Goal: Task Accomplishment & Management: Use online tool/utility

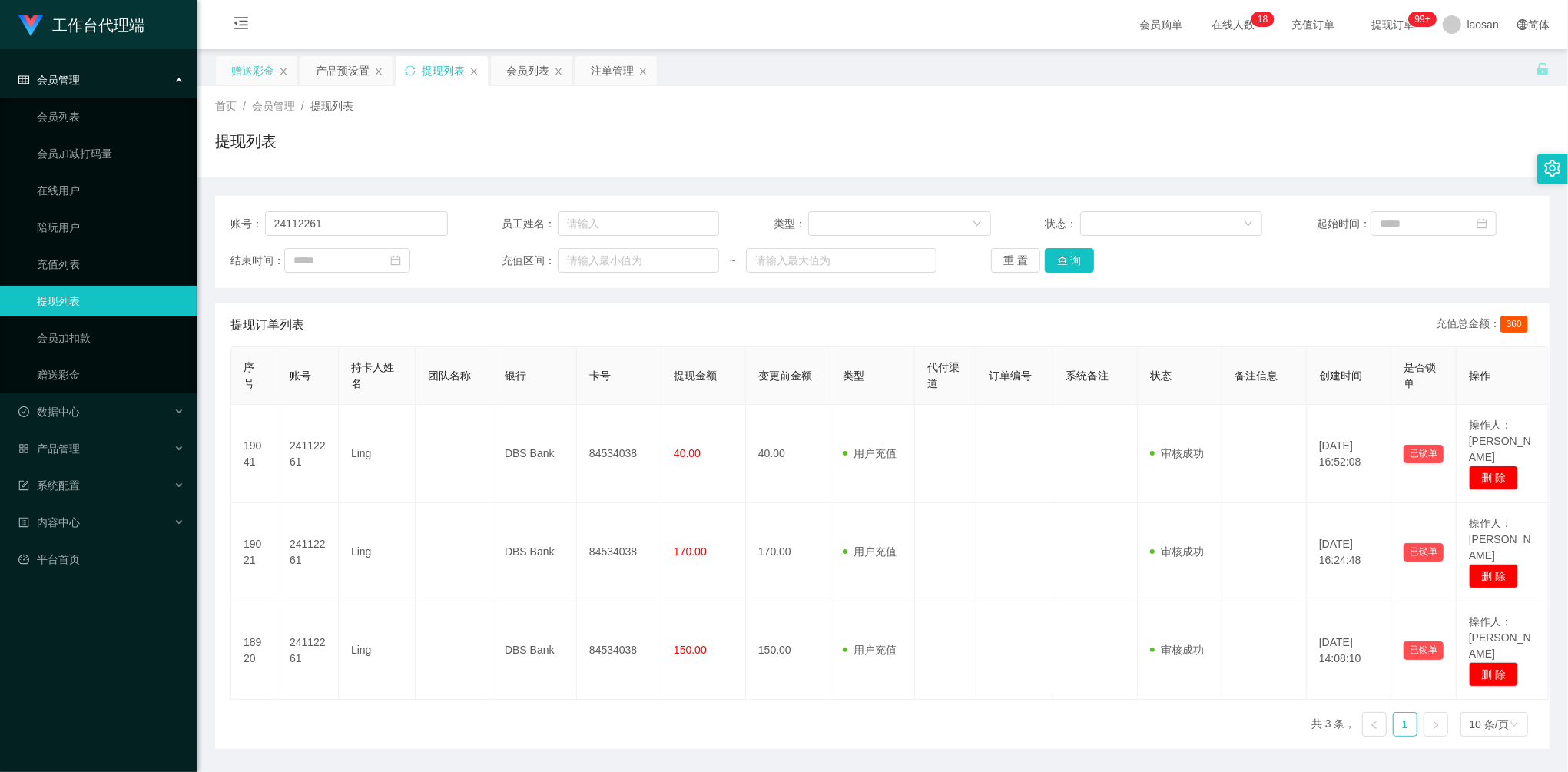
click at [262, 66] on div "赠送彩金" at bounding box center [253, 70] width 43 height 29
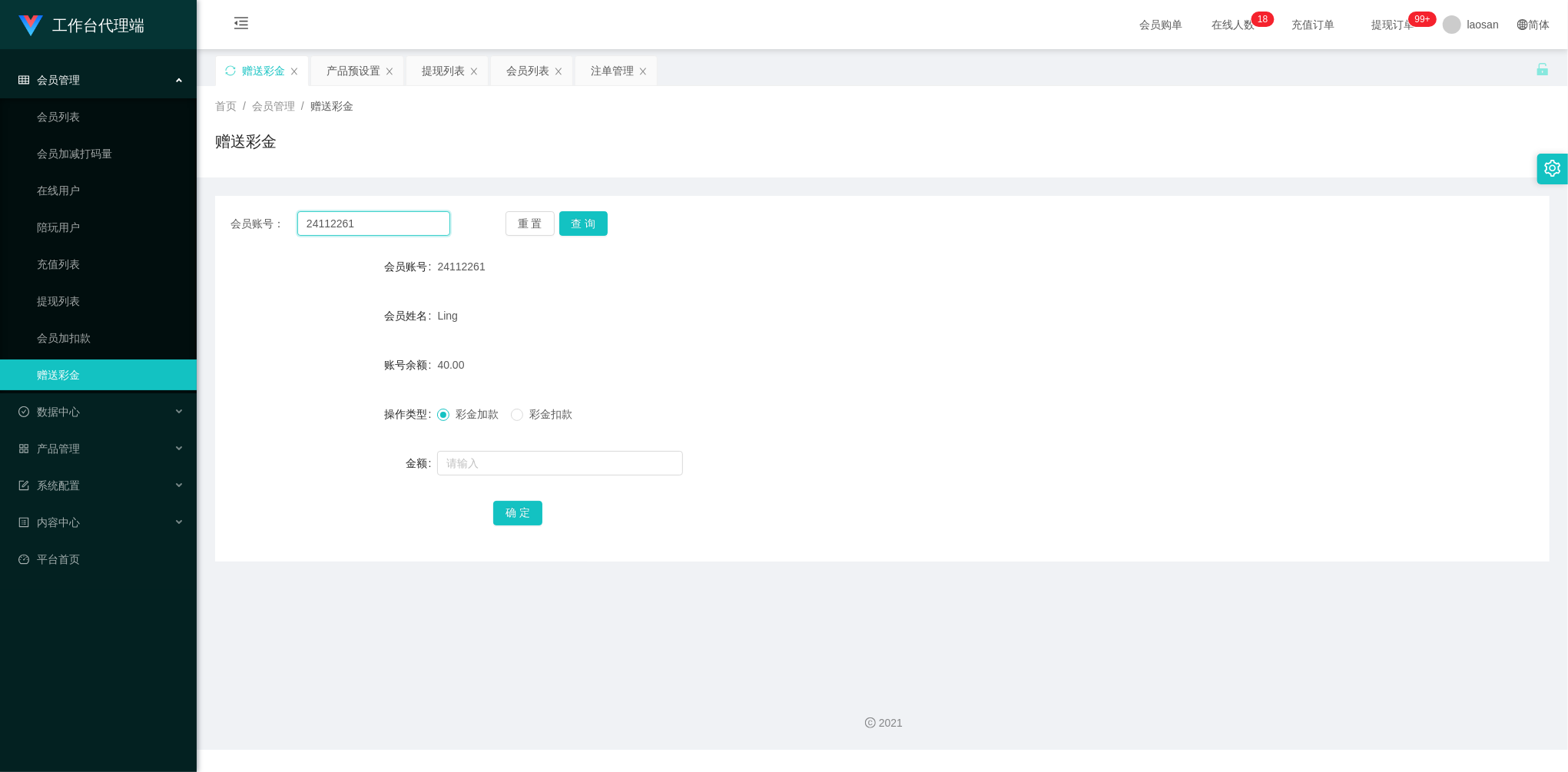
drag, startPoint x: 341, startPoint y: 216, endPoint x: 220, endPoint y: 204, distance: 121.6
click at [206, 204] on main "关闭左侧 关闭右侧 关闭其它 刷新页面 赠送彩金 产品预设置 提现列表 会员列表 注单管理 首页 / 会员管理 / 赠送彩金 / 赠送彩金 会员账号： 241…" at bounding box center [882, 364] width 1372 height 629
paste input "Kaien888"
type input "Kaien888"
drag, startPoint x: 582, startPoint y: 216, endPoint x: 564, endPoint y: 303, distance: 88.8
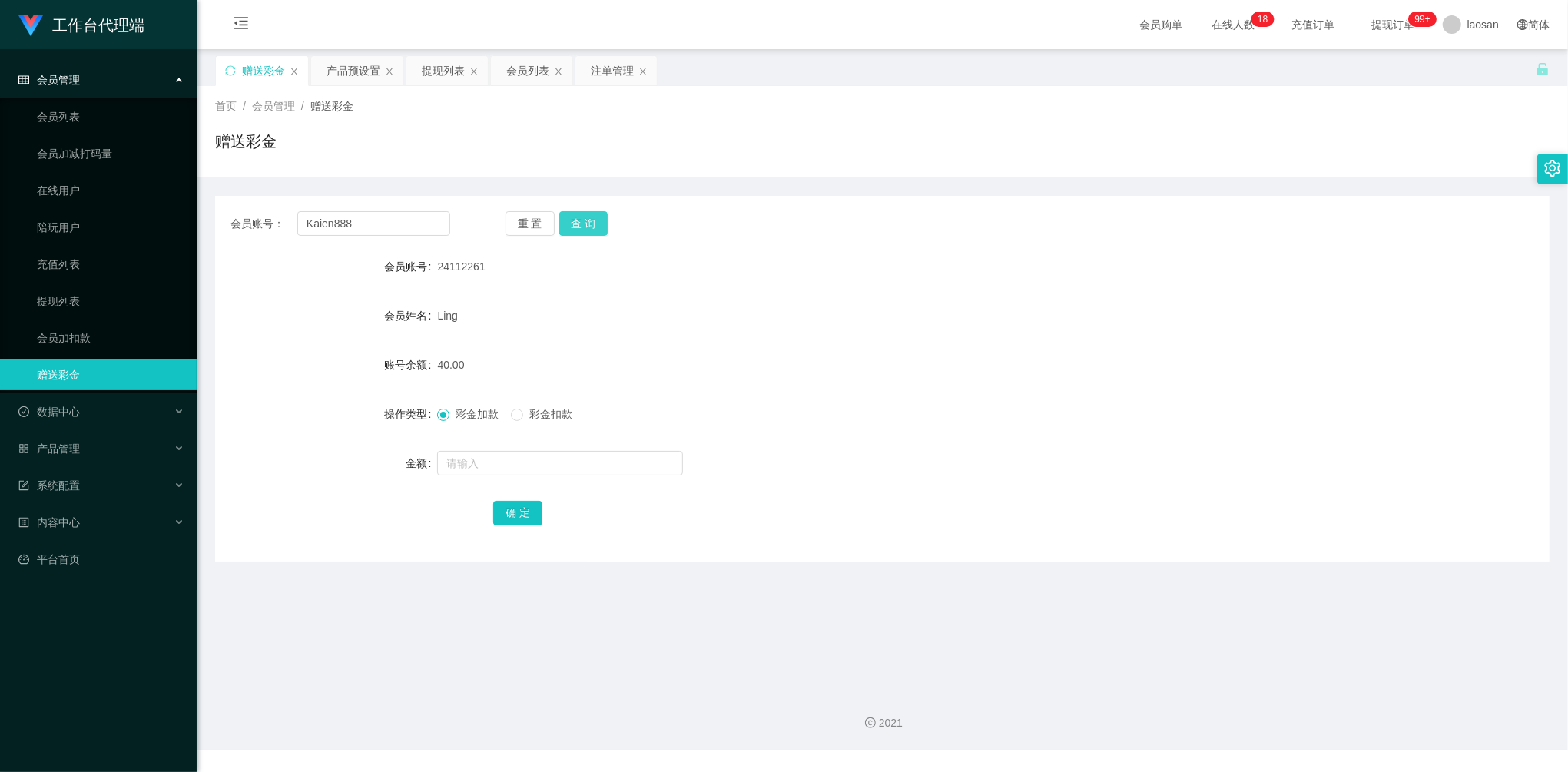
click at [582, 216] on button "查 询" at bounding box center [584, 223] width 49 height 24
click at [513, 468] on input "text" at bounding box center [559, 462] width 245 height 24
type input "40"
drag, startPoint x: 530, startPoint y: 530, endPoint x: 521, endPoint y: 513, distance: 19.2
click at [530, 530] on div "会员账号： Kaien888 重 置 查 询 会员账号 Kaien888 会员姓名 [PERSON_NAME] 账号余额 0.00 操作类型 彩金加款 彩金扣…" at bounding box center [882, 378] width 1334 height 365
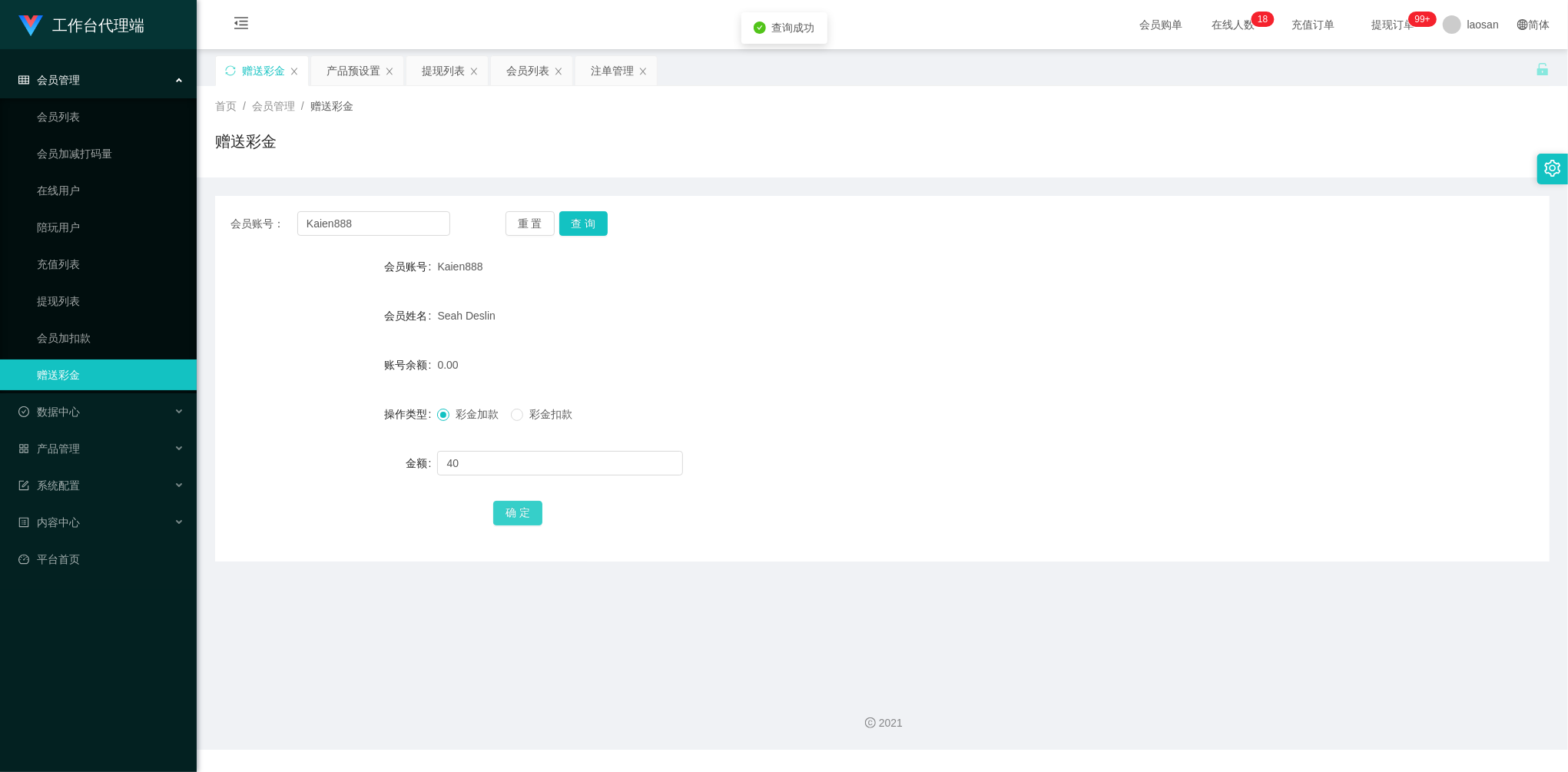
click at [521, 513] on button "确 定" at bounding box center [517, 512] width 49 height 24
click at [443, 63] on div "提现列表" at bounding box center [443, 70] width 43 height 29
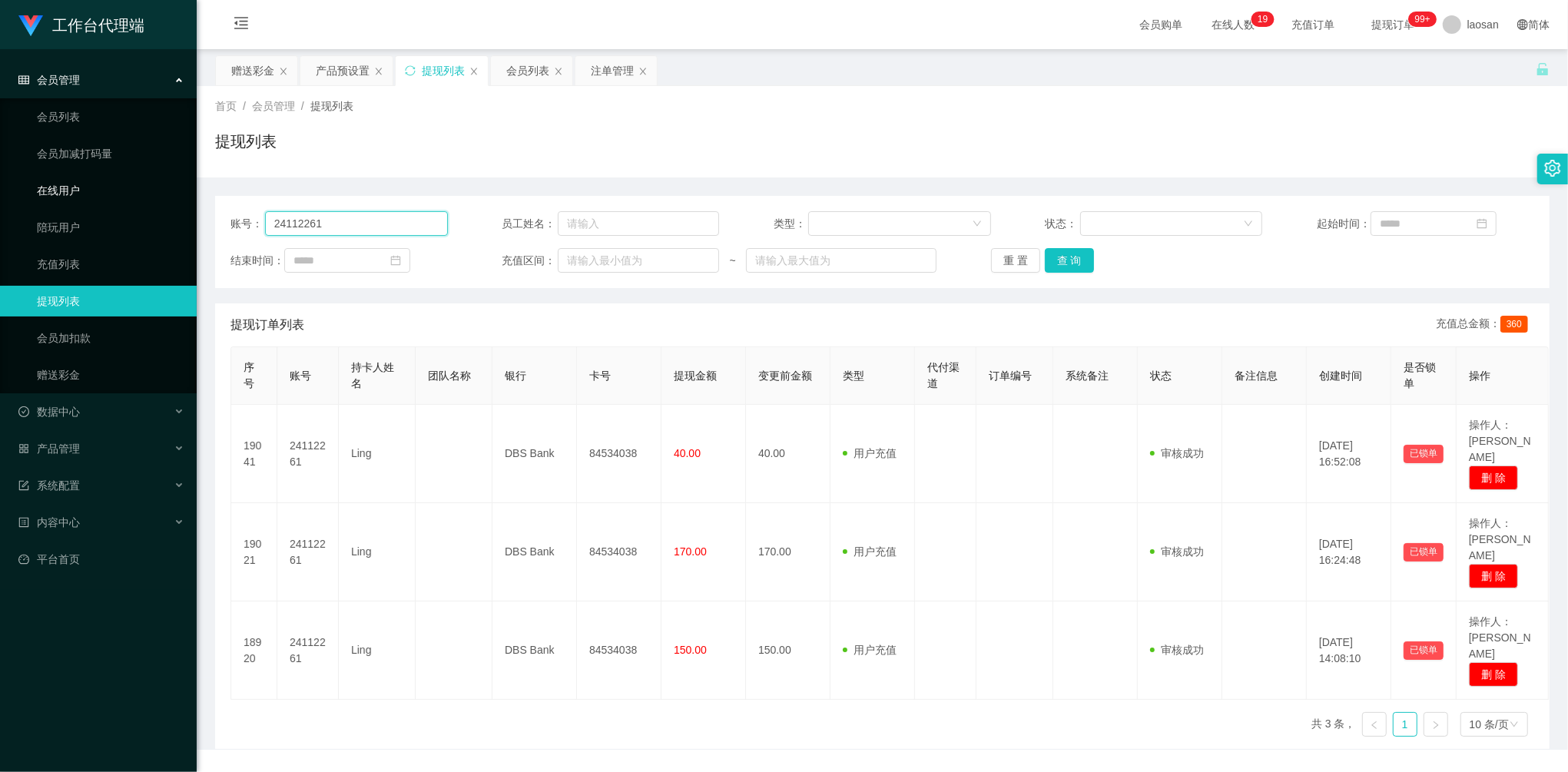
drag, startPoint x: 228, startPoint y: 207, endPoint x: 160, endPoint y: 197, distance: 68.7
click at [177, 200] on section "工作台代理端 会员管理 会员列表 会员加减打码量 在线用户 陪玩用户 充值列表 提现列表 会员加扣款 赠送彩金 数据中心 员工统计 团队统计 产品管理 注单管…" at bounding box center [784, 374] width 1568 height 750
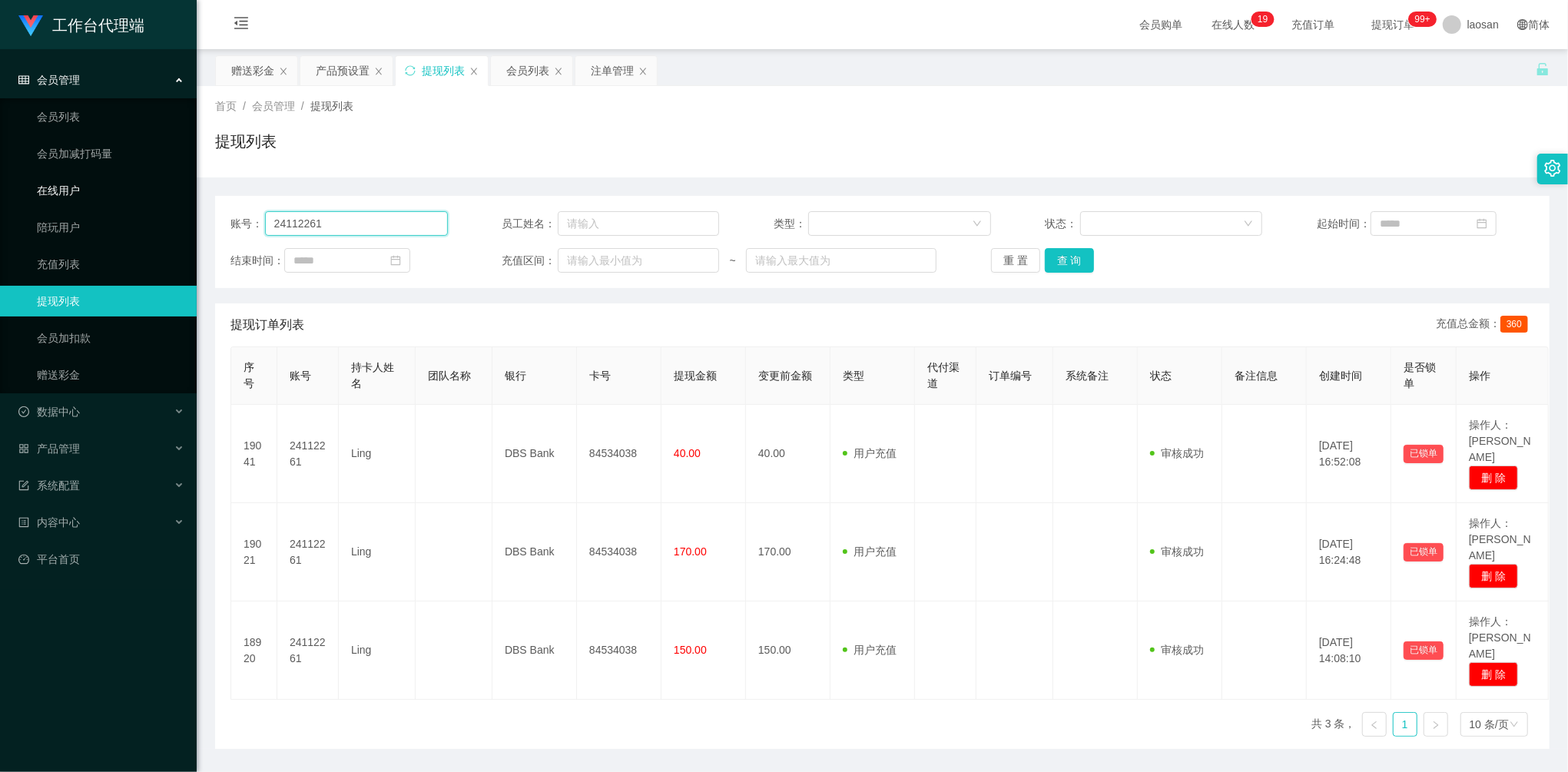
paste input "Kaien888"
click at [1062, 256] on button "查 询" at bounding box center [1069, 260] width 49 height 24
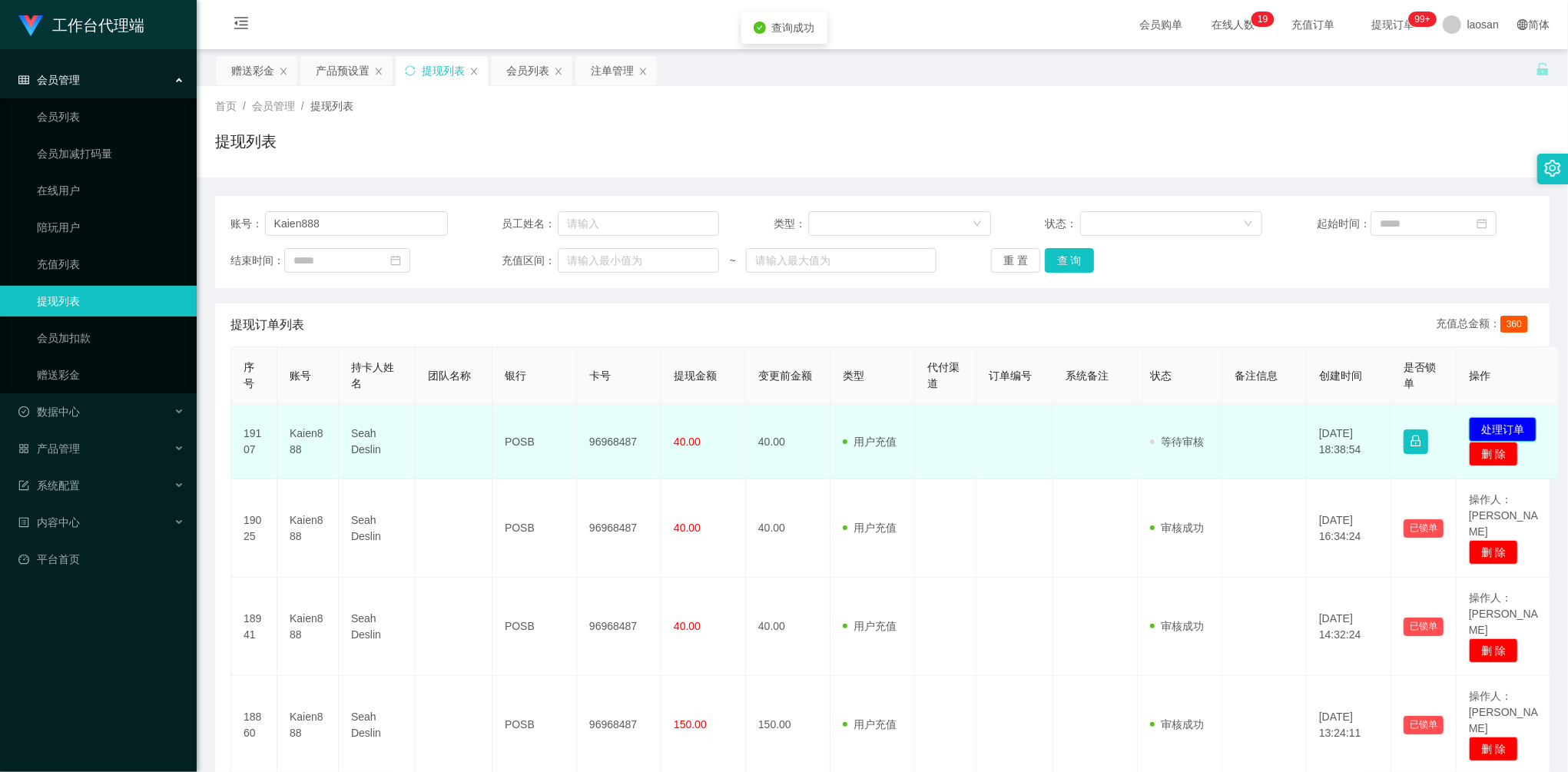
click at [1506, 428] on button "处理订单" at bounding box center [1502, 429] width 67 height 24
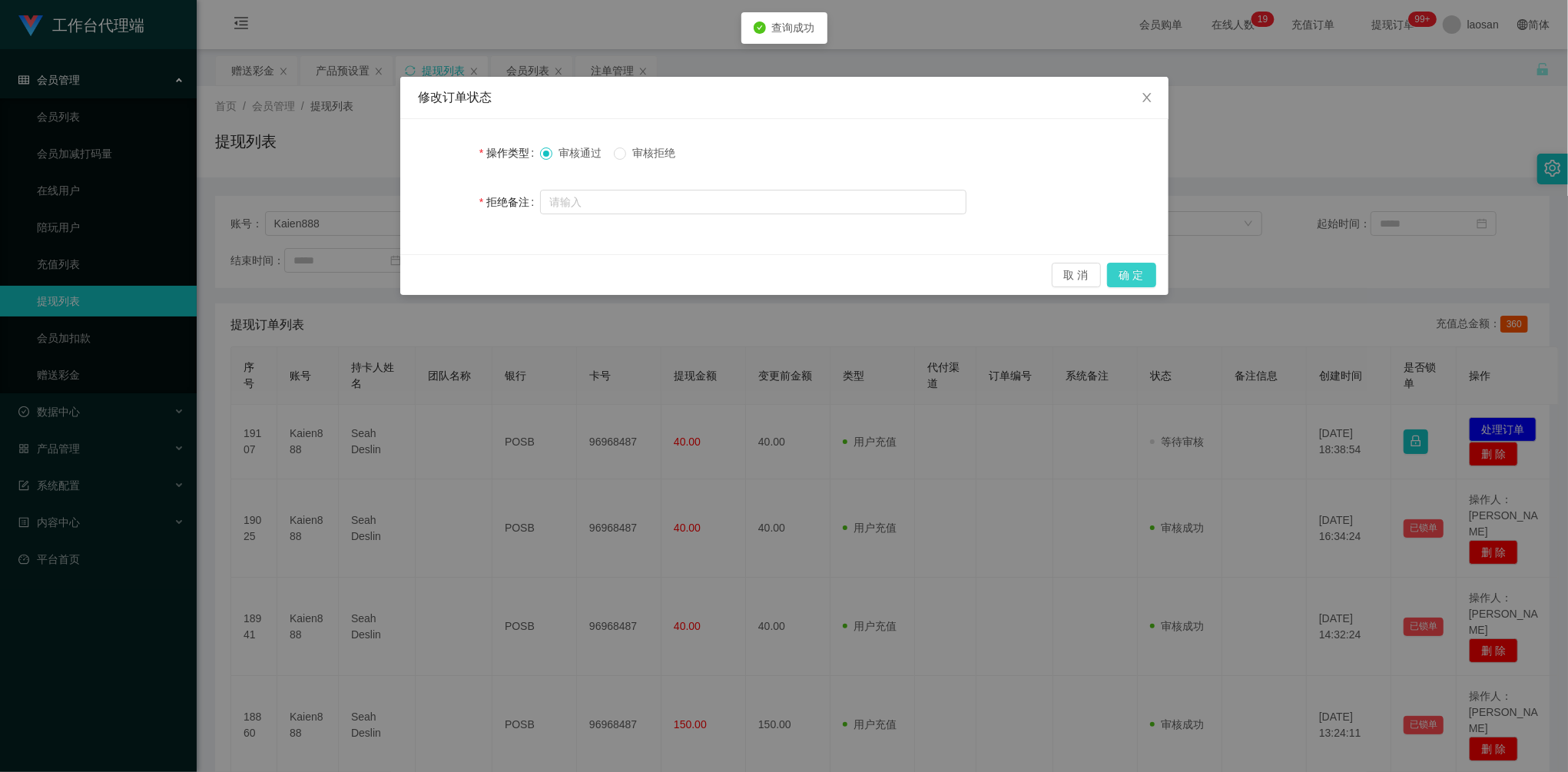
click at [1135, 275] on button "确 定" at bounding box center [1131, 275] width 49 height 24
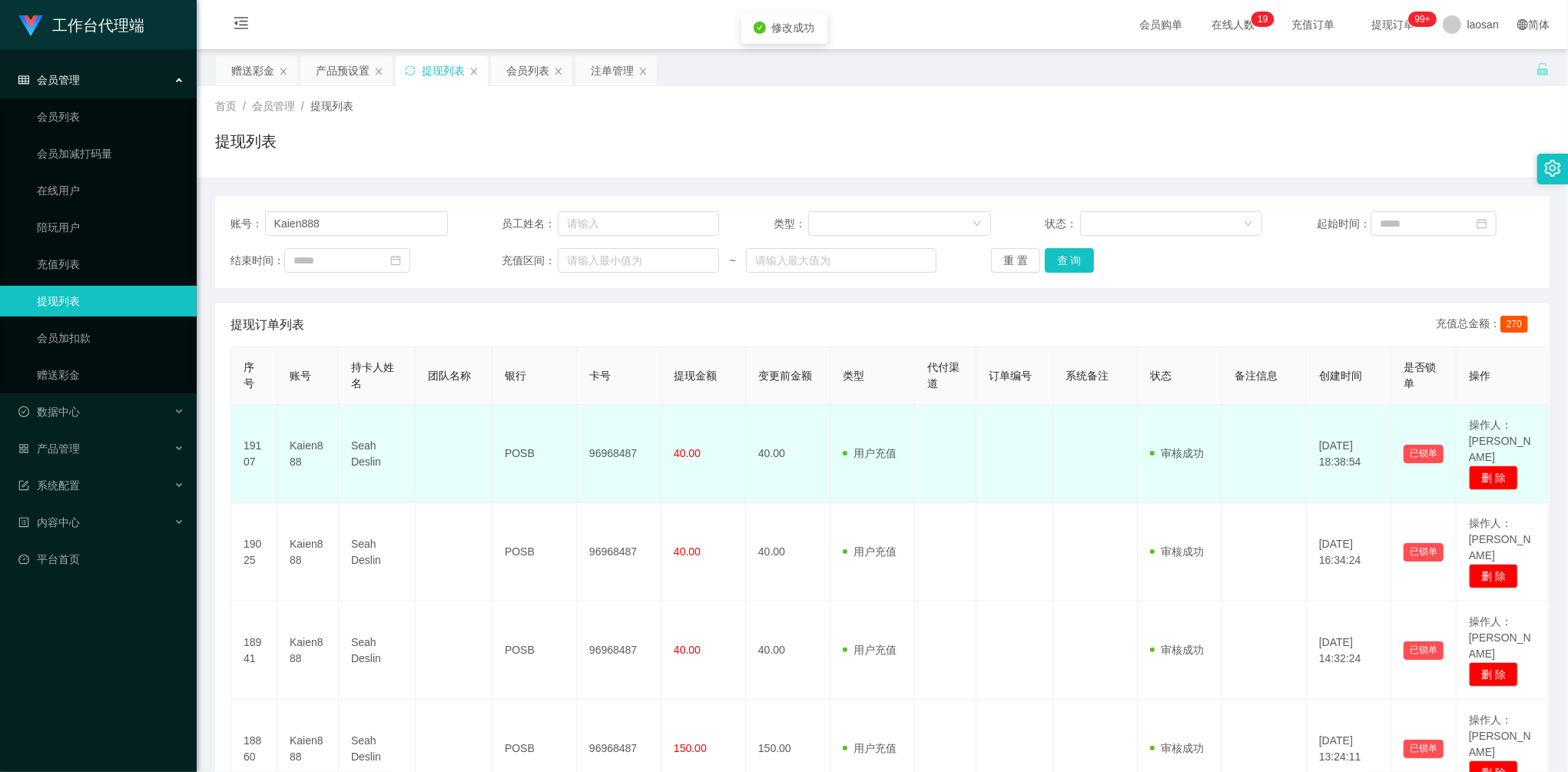
click at [600, 441] on td "96968487" at bounding box center [619, 453] width 84 height 99
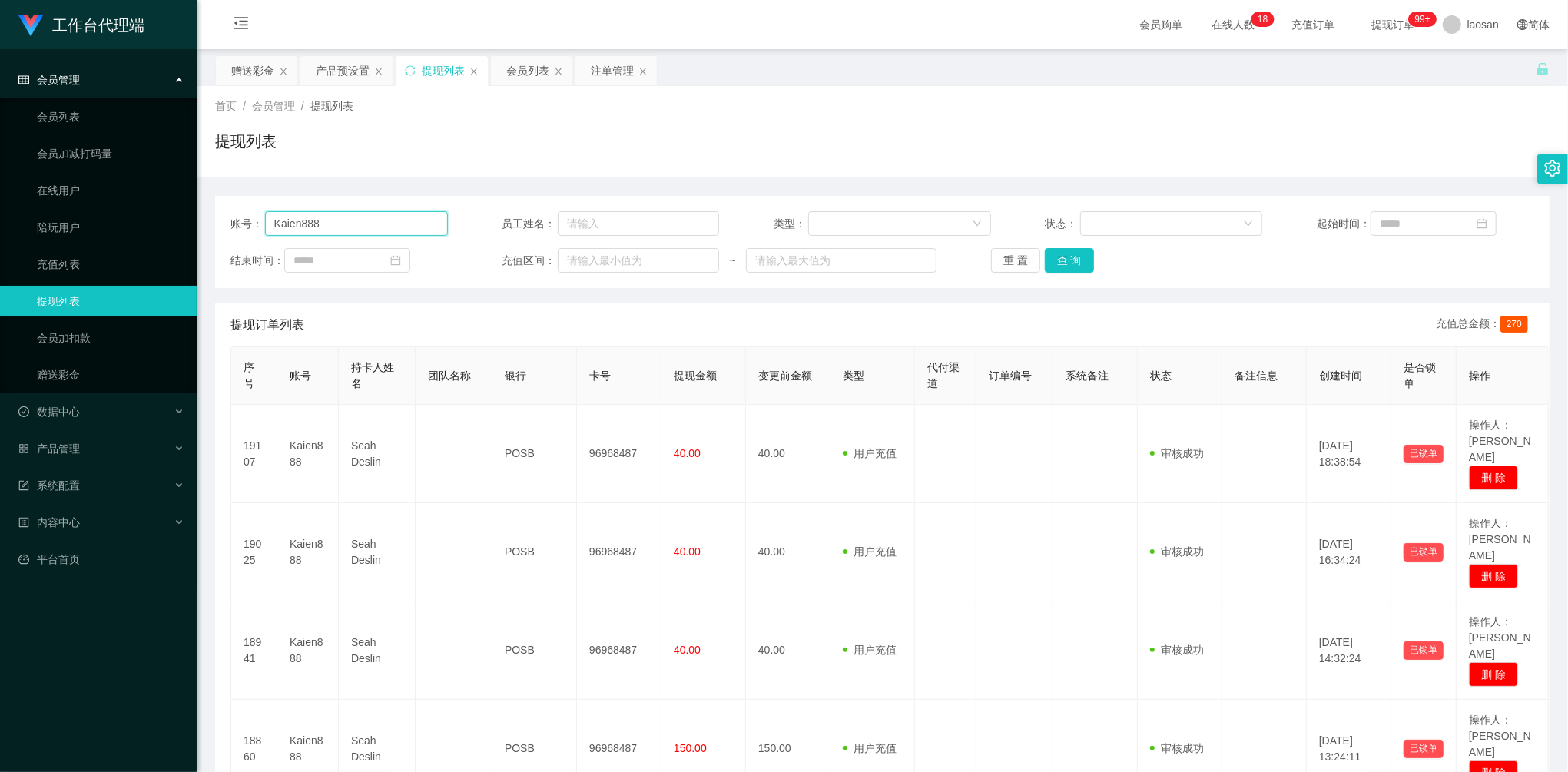
drag, startPoint x: 299, startPoint y: 218, endPoint x: 216, endPoint y: 209, distance: 83.5
click at [163, 209] on section "工作台代理端 会员管理 会员列表 会员加减打码量 在线用户 陪玩用户 充值列表 提现列表 会员加扣款 赠送彩金 数据中心 员工统计 团队统计 产品管理 注单管…" at bounding box center [784, 459] width 1568 height 919
paste input "84315604"
type input "84315604"
click at [1072, 265] on button "查 询" at bounding box center [1069, 260] width 49 height 24
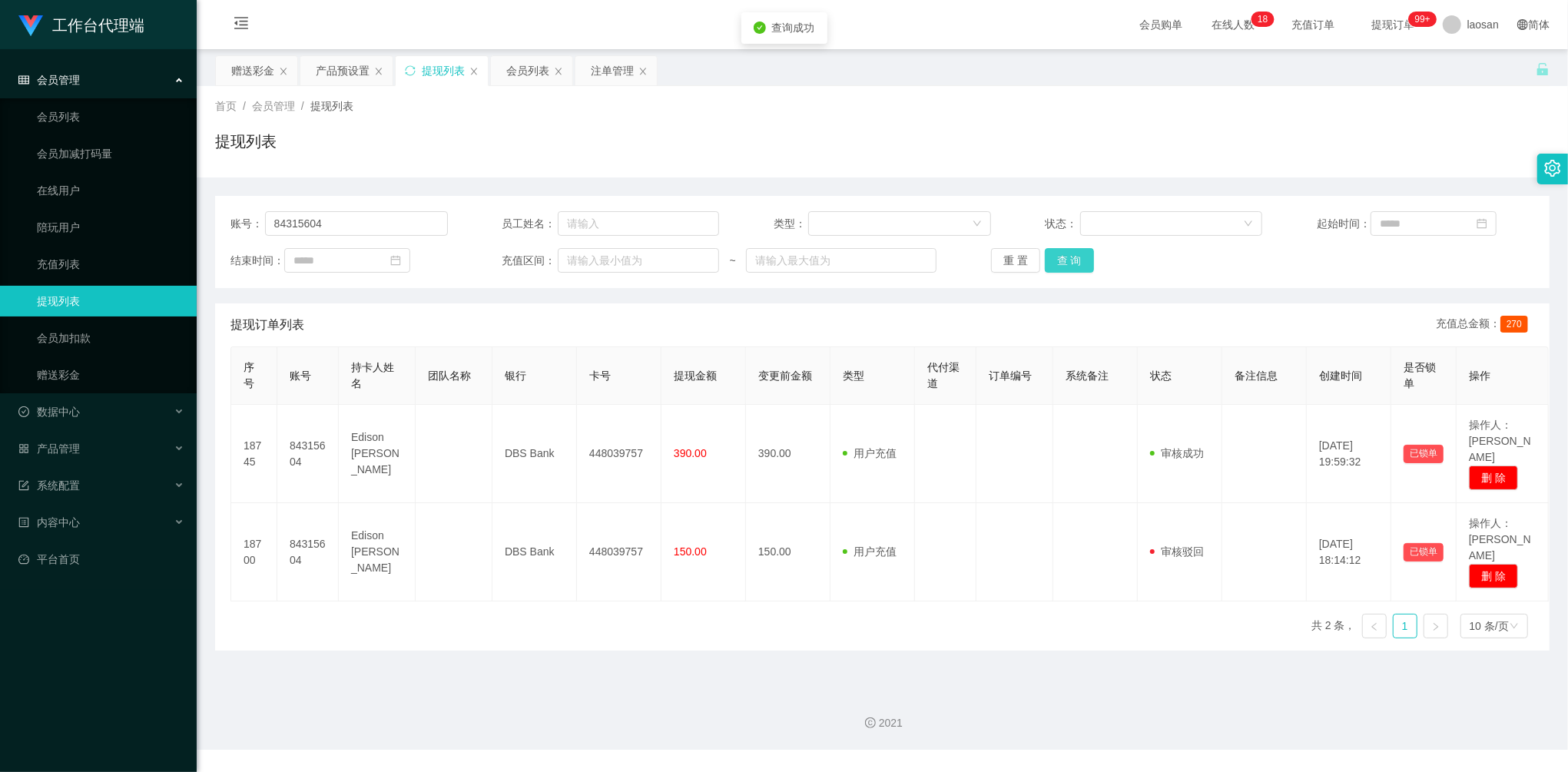
click at [1064, 256] on button "查 询" at bounding box center [1069, 260] width 49 height 24
click at [335, 71] on div "产品预设置" at bounding box center [342, 70] width 54 height 29
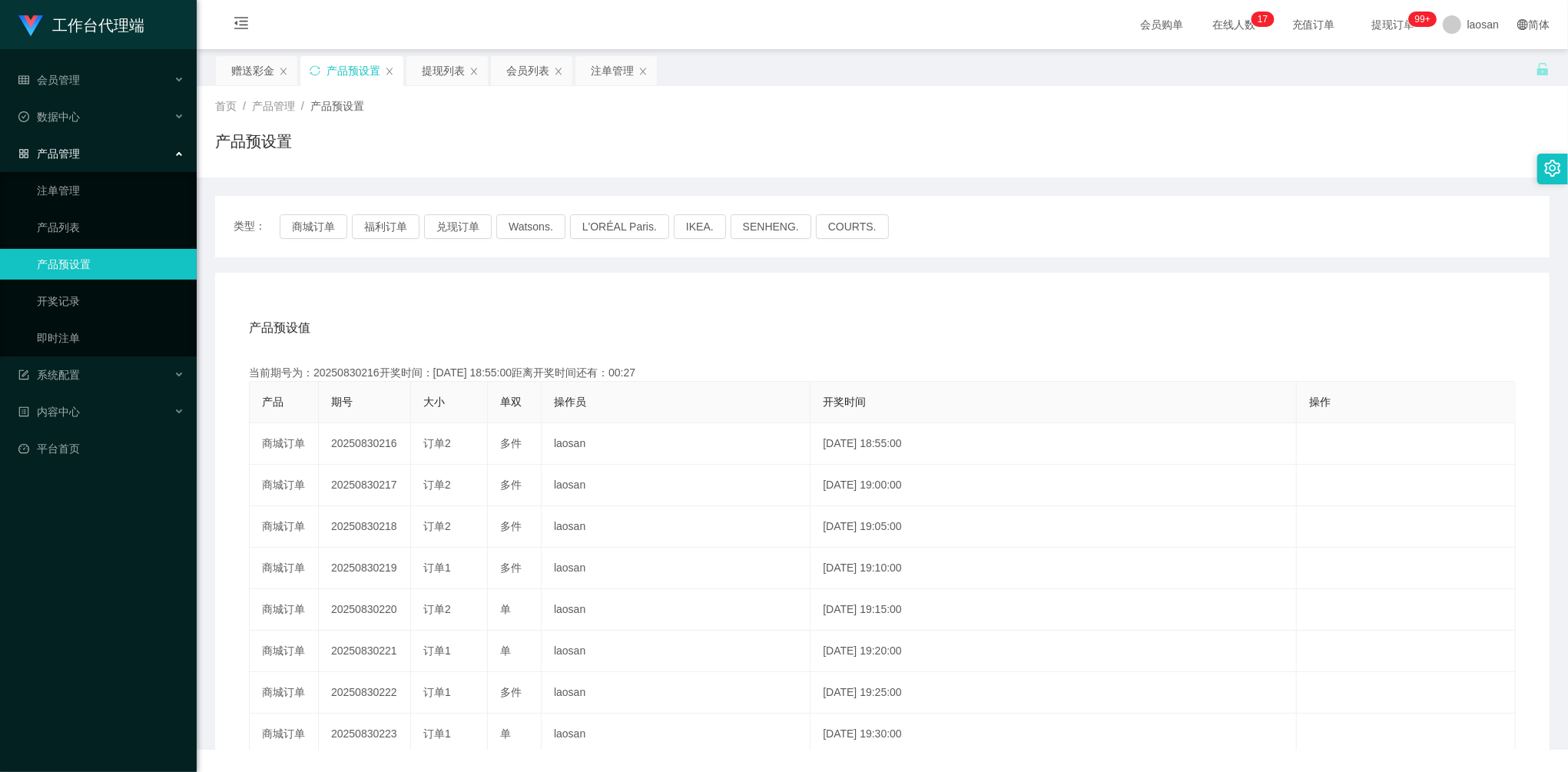
click at [235, 53] on main "关闭左侧 关闭右侧 关闭其它 刷新页面 赠送彩金 产品预设置 提现列表 会员列表 注单管理 首页 / 产品管理 / 产品预设置 / 产品预设置 账号： 843…" at bounding box center [882, 364] width 1372 height 629
click at [253, 73] on div "赠送彩金" at bounding box center [253, 70] width 43 height 29
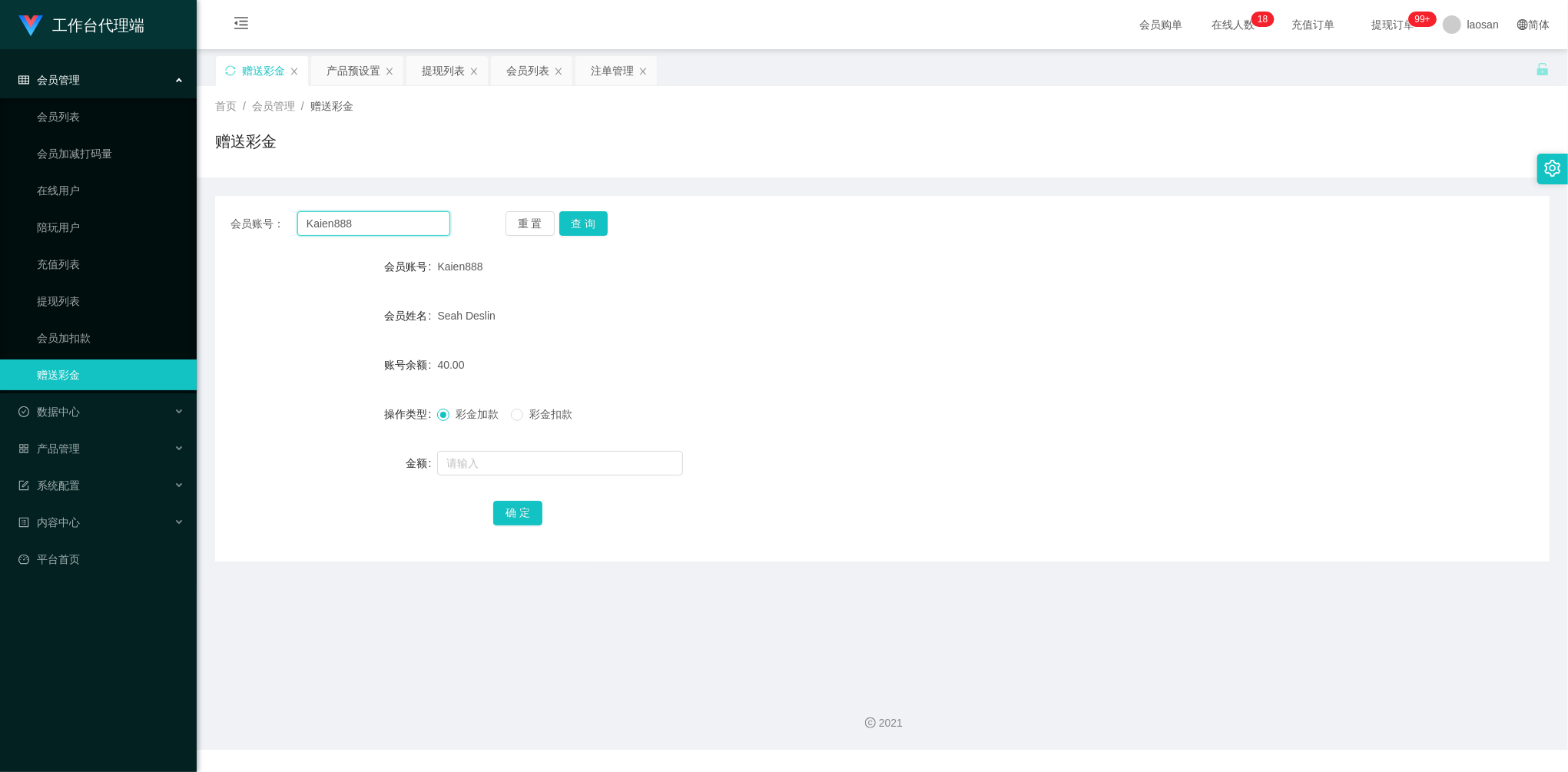
drag, startPoint x: 393, startPoint y: 215, endPoint x: 261, endPoint y: 206, distance: 132.3
click at [261, 206] on div "会员账号： Kaien888 重 置 查 询 会员账号 Kaien888 会员姓名 [PERSON_NAME] 账号余额 40.00 操作类型 彩金加款 彩金…" at bounding box center [882, 378] width 1334 height 365
paste input "24112261"
type input "24112261"
drag, startPoint x: 554, startPoint y: 219, endPoint x: 588, endPoint y: 237, distance: 38.5
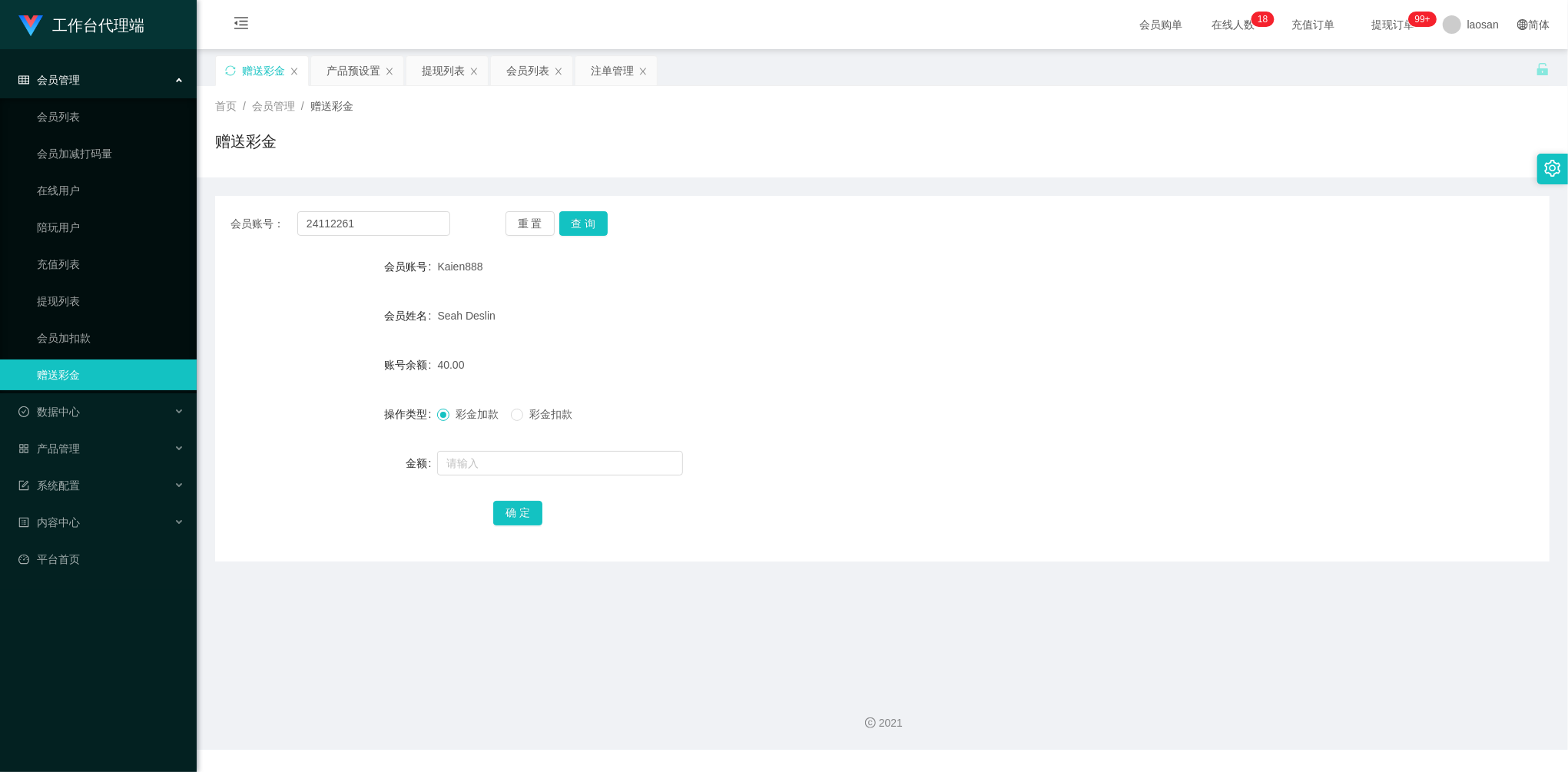
click at [554, 219] on div "重 置 查 询" at bounding box center [615, 223] width 220 height 24
click at [575, 197] on div "会员账号： 24112261 重 置 查 询 会员账号 Kaien888 会员姓名 [PERSON_NAME] 账号余额 40.00 操作类型 彩金加款 彩金…" at bounding box center [882, 378] width 1334 height 365
click at [590, 222] on button "查 询" at bounding box center [584, 223] width 49 height 24
click at [560, 479] on form "会员账号 24112261 会员姓名 [PERSON_NAME] 账号余额 0.00 操作类型 彩金加款 彩金扣款 金额 确 定" at bounding box center [882, 389] width 1334 height 277
click at [559, 470] on input "text" at bounding box center [559, 462] width 245 height 24
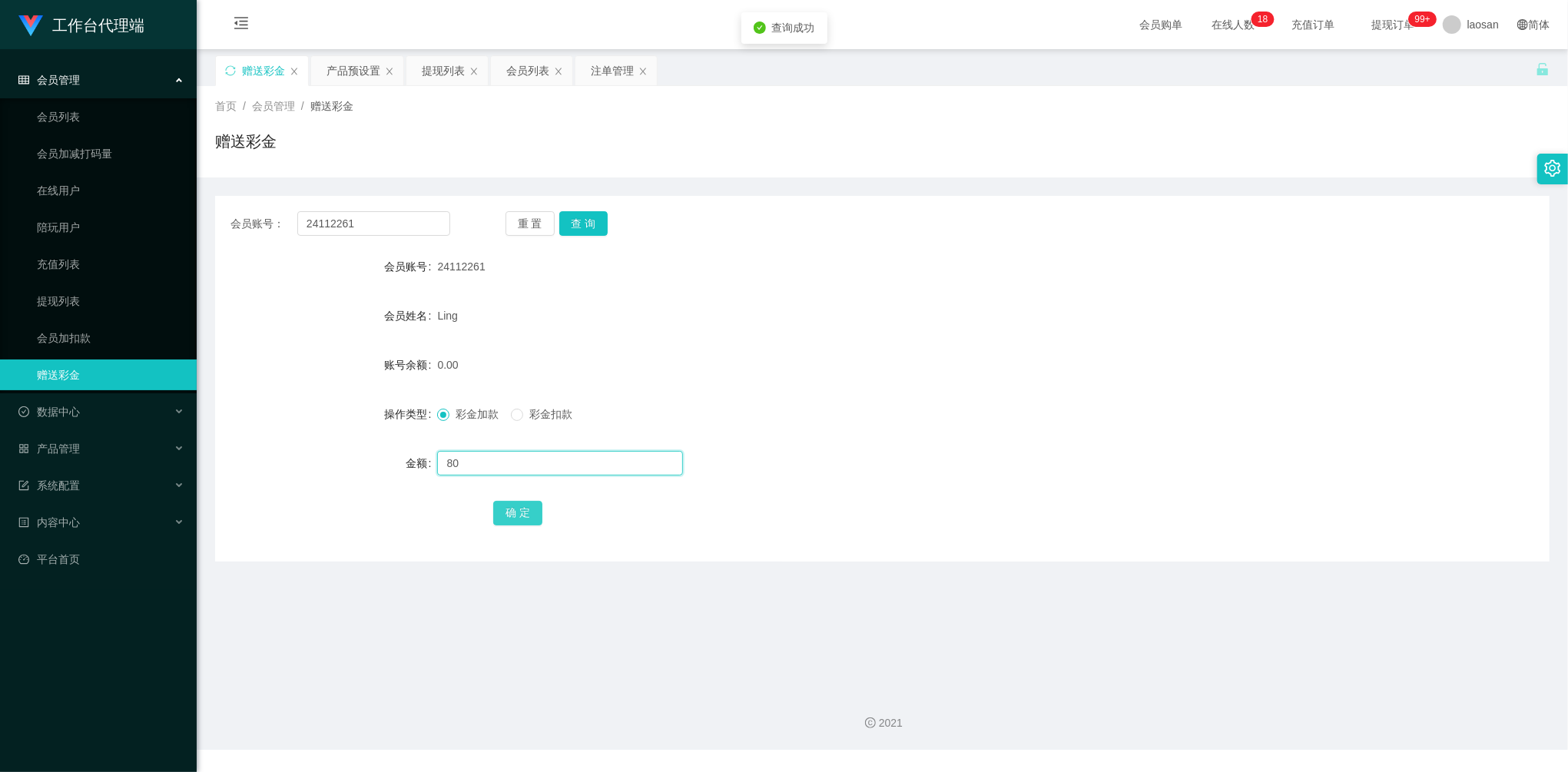
type input "80"
click at [519, 504] on button "确 定" at bounding box center [517, 512] width 49 height 24
drag, startPoint x: 385, startPoint y: 229, endPoint x: 234, endPoint y: 210, distance: 152.2
click at [239, 211] on div "会员账号： 24112261" at bounding box center [340, 223] width 220 height 24
click at [588, 226] on button "查 询" at bounding box center [584, 223] width 49 height 24
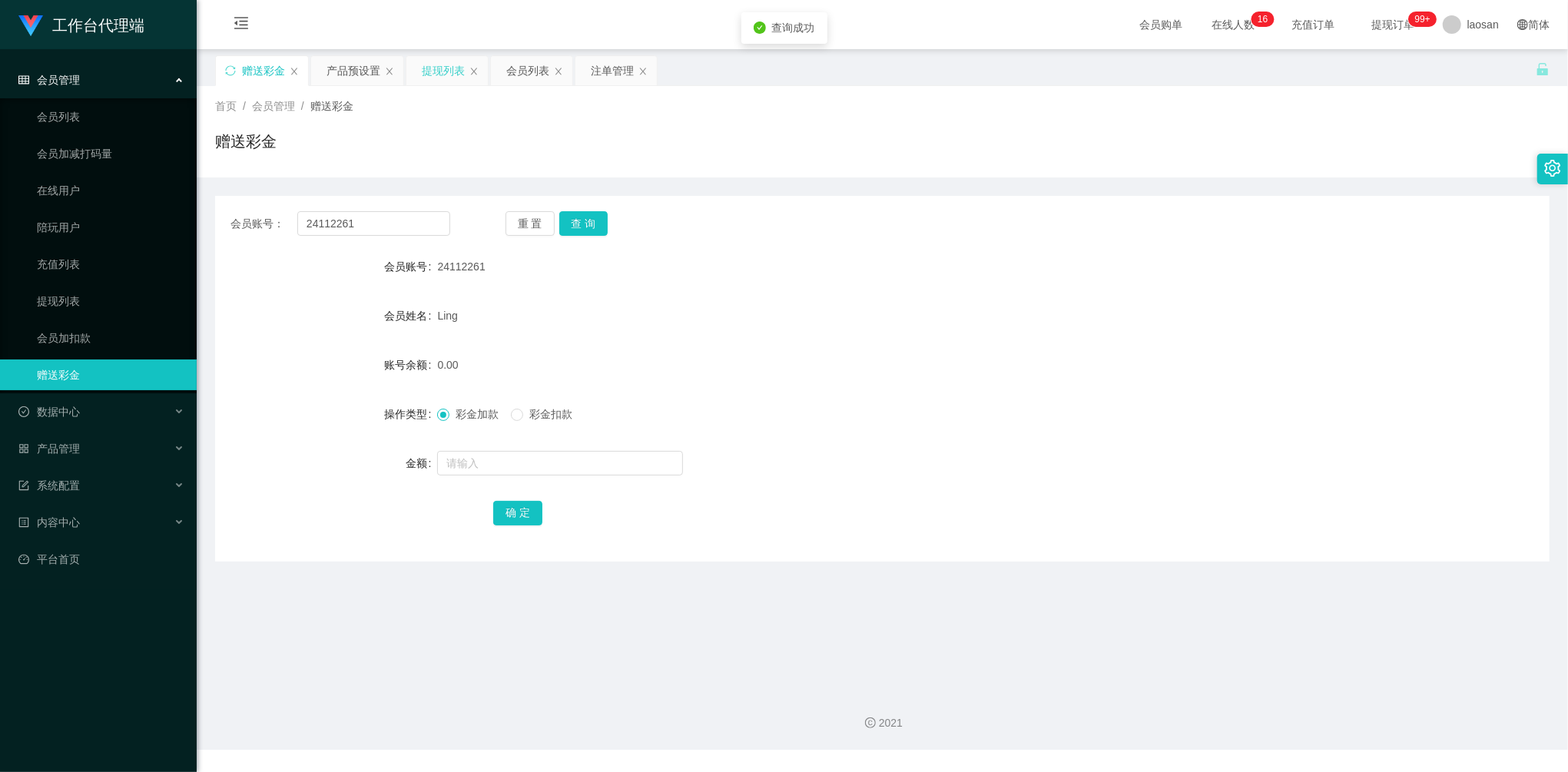
click at [433, 67] on div "提现列表" at bounding box center [443, 70] width 43 height 29
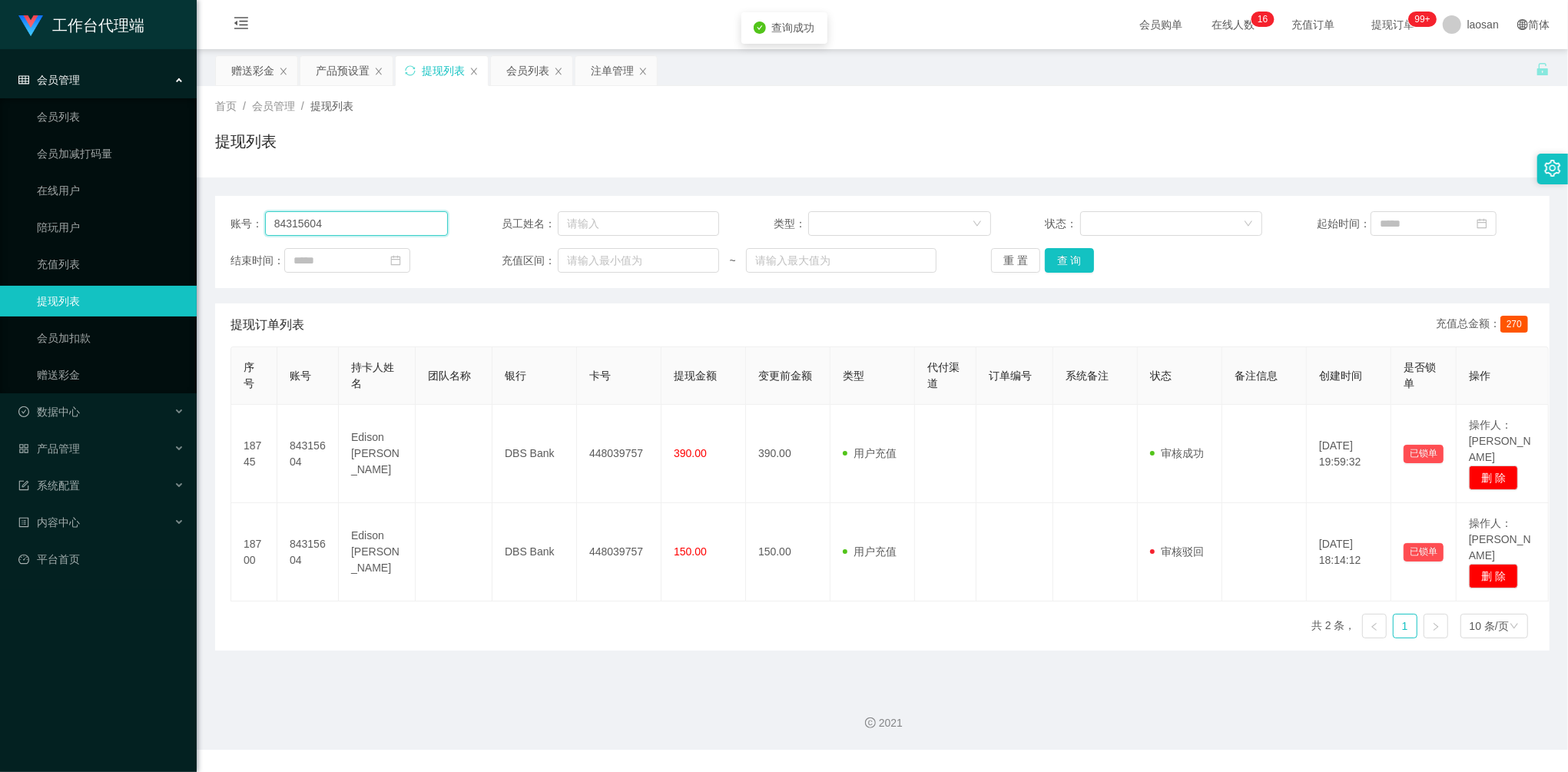
drag, startPoint x: 393, startPoint y: 229, endPoint x: 216, endPoint y: 217, distance: 177.4
click at [218, 219] on div "账号： 84315604 员工姓名： 类型： 状态： 起始时间： 结束时间： 充值区间： ~ 重 置 查 询" at bounding box center [882, 241] width 1334 height 92
paste input "24112261"
type input "24112261"
click at [1085, 261] on button "查 询" at bounding box center [1069, 260] width 49 height 24
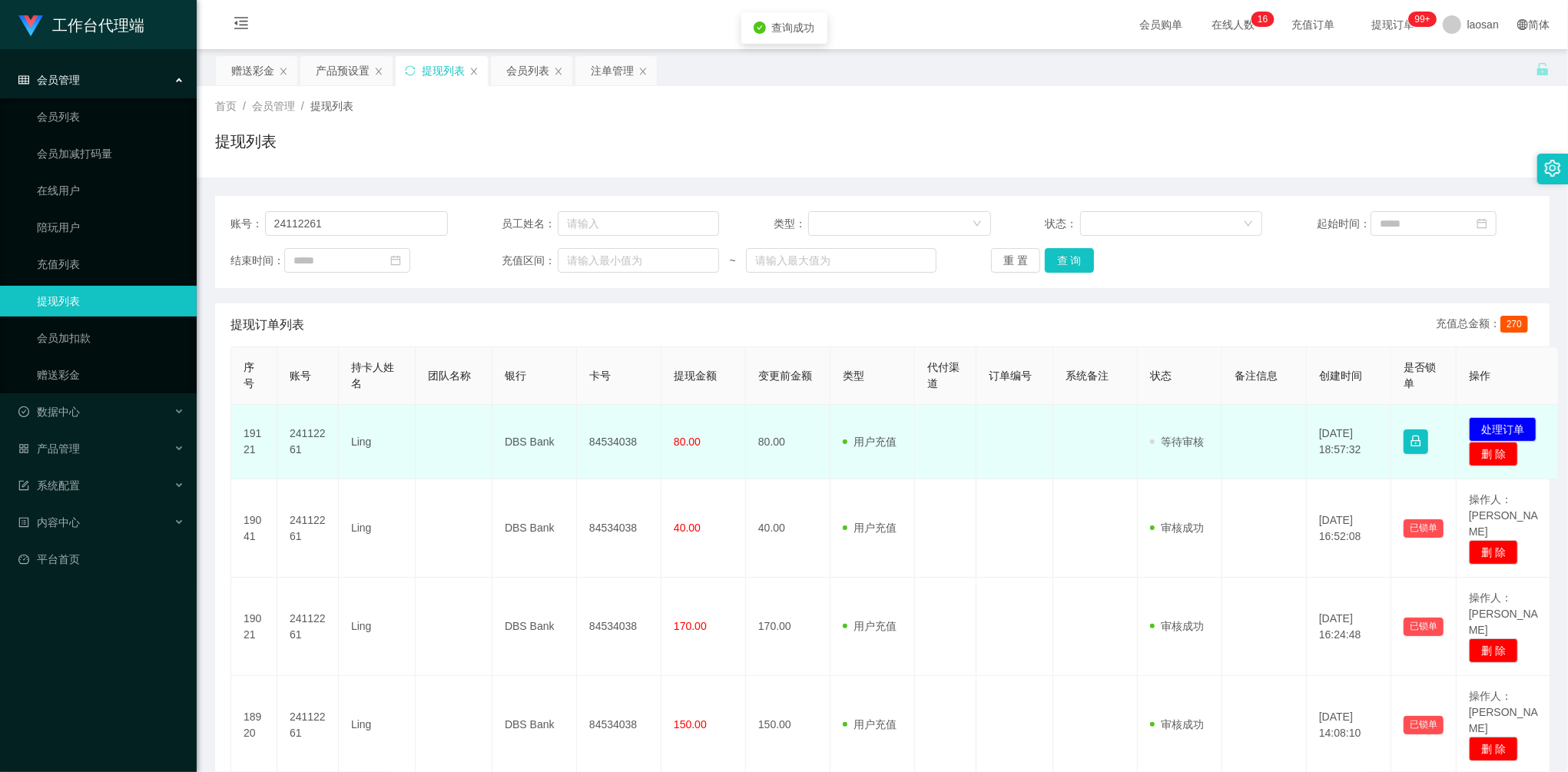
click at [1488, 416] on td "发起代付 处理订单 删 除" at bounding box center [1507, 442] width 103 height 74
click at [1505, 430] on button "处理订单" at bounding box center [1502, 429] width 67 height 24
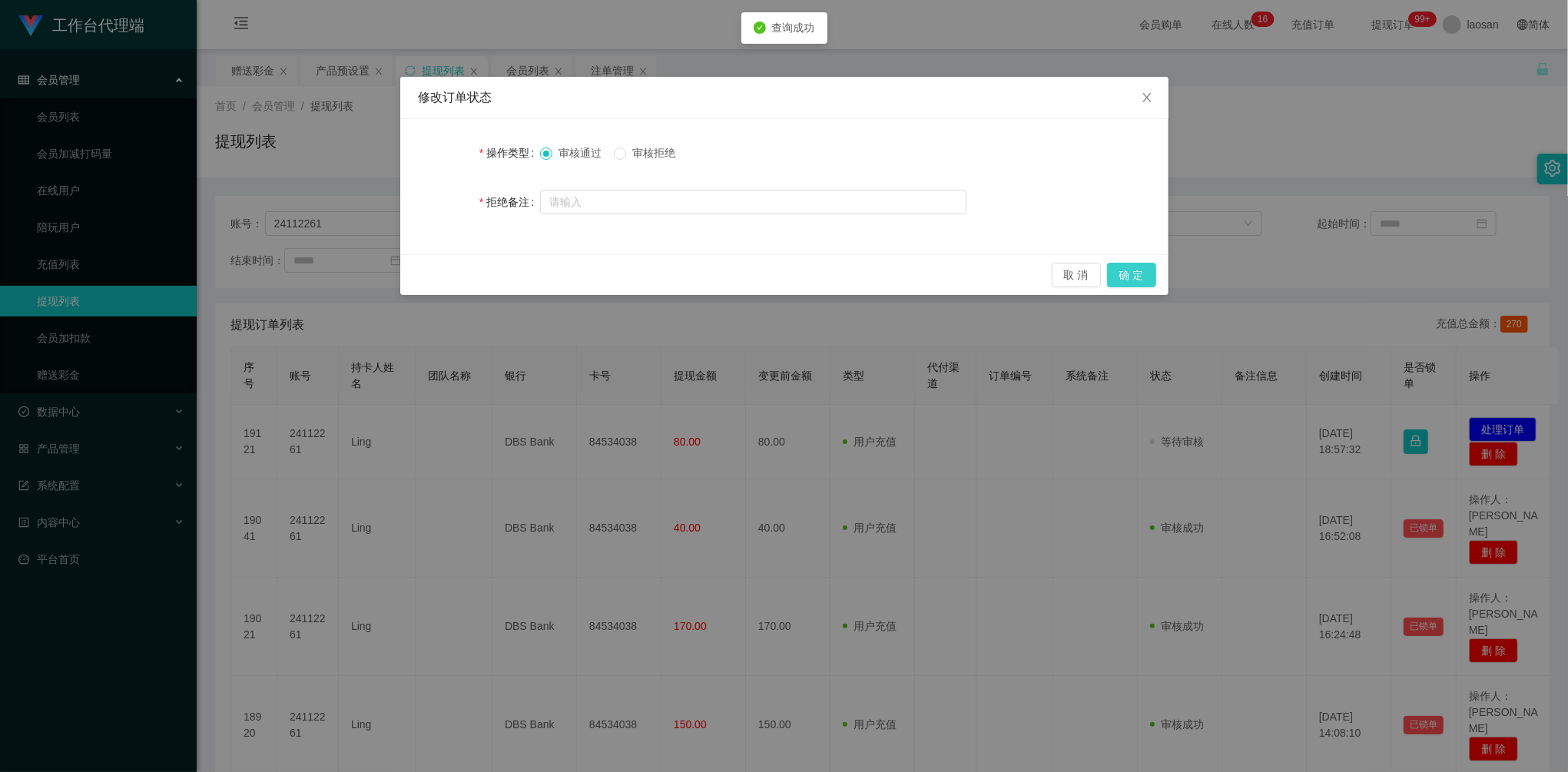
click at [1132, 278] on button "确 定" at bounding box center [1131, 275] width 49 height 24
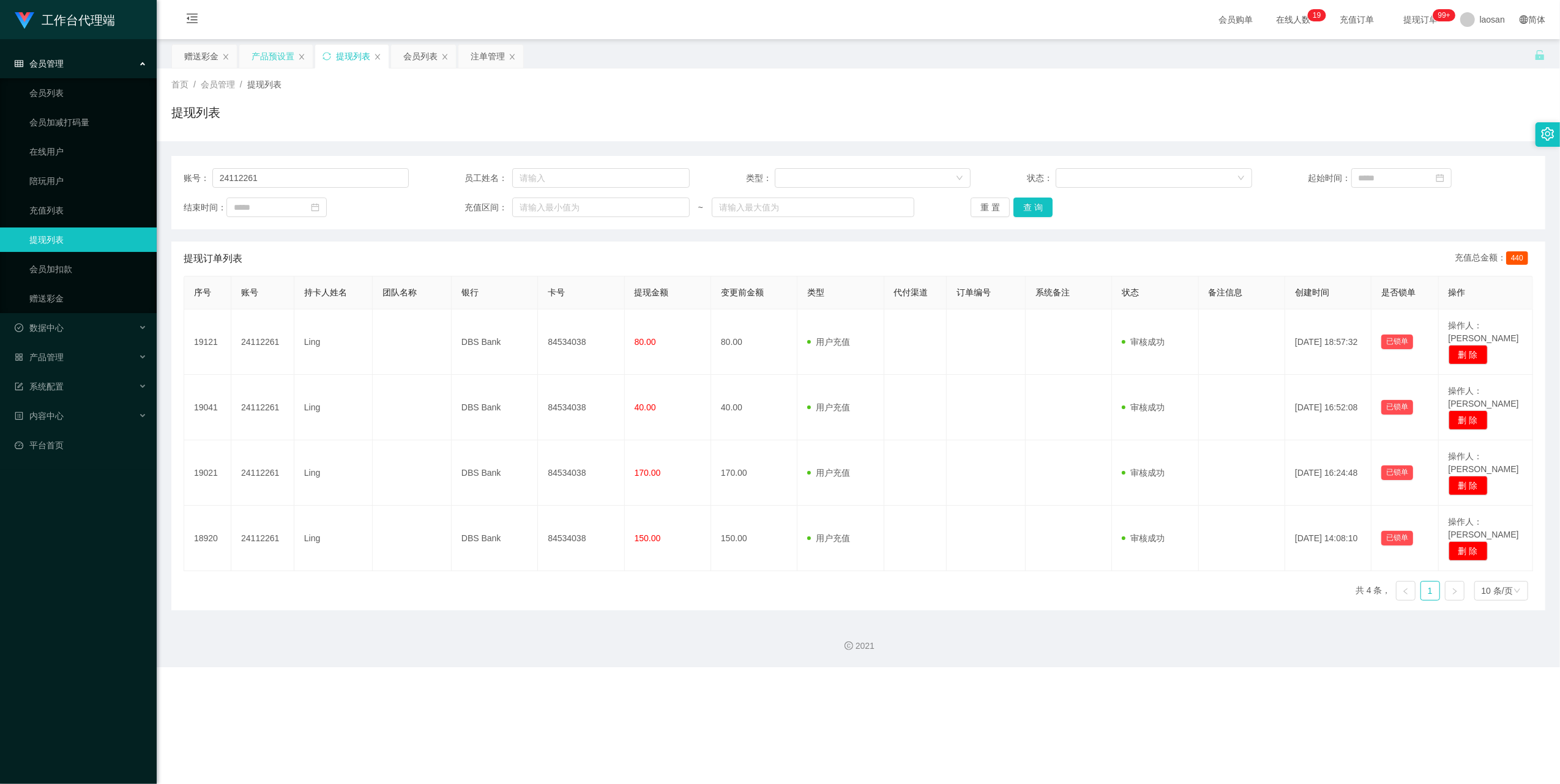
click at [270, 51] on div "产品预设置" at bounding box center [273, 56] width 43 height 23
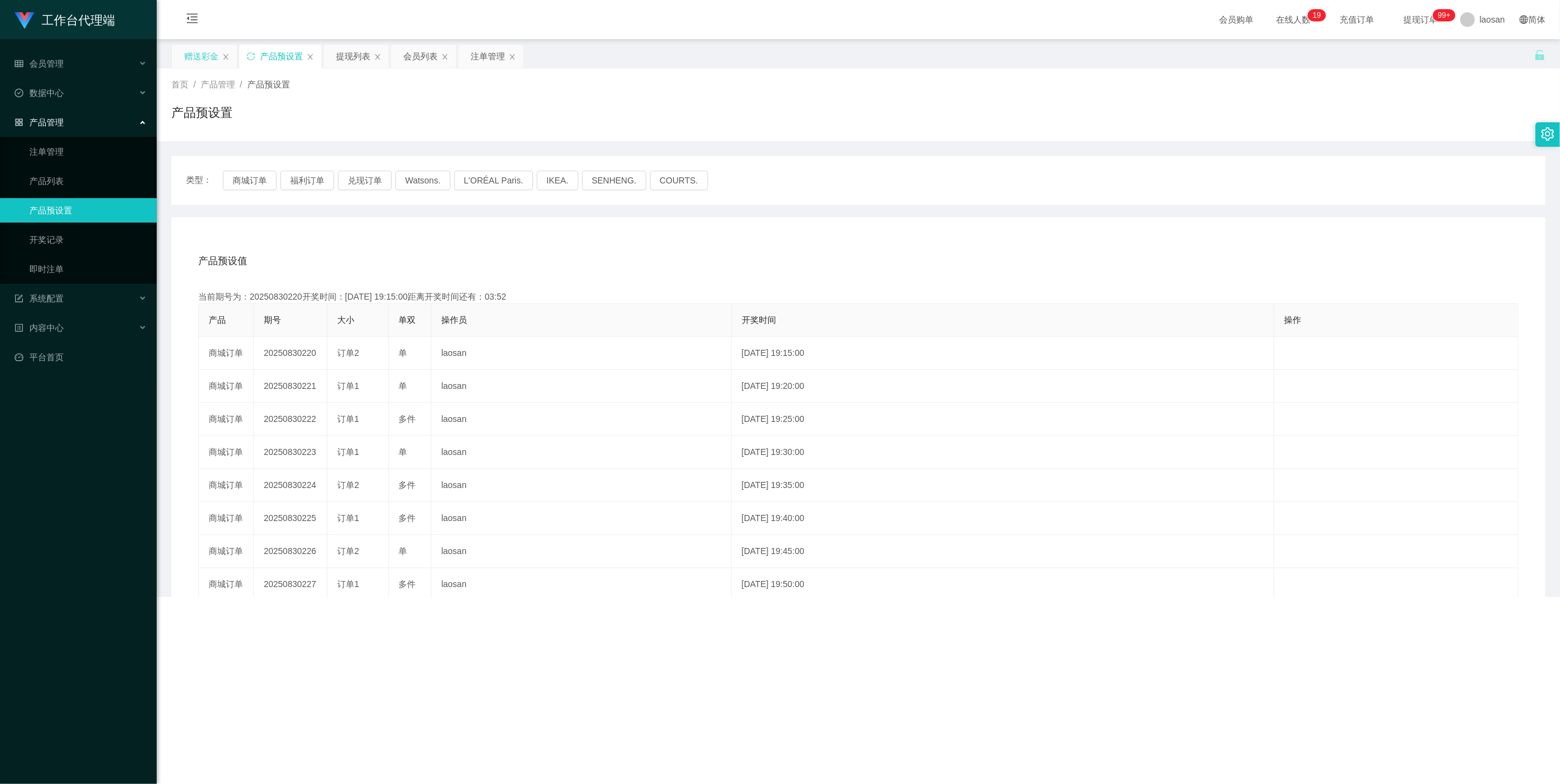
click at [197, 59] on div "赠送彩金" at bounding box center [202, 56] width 34 height 23
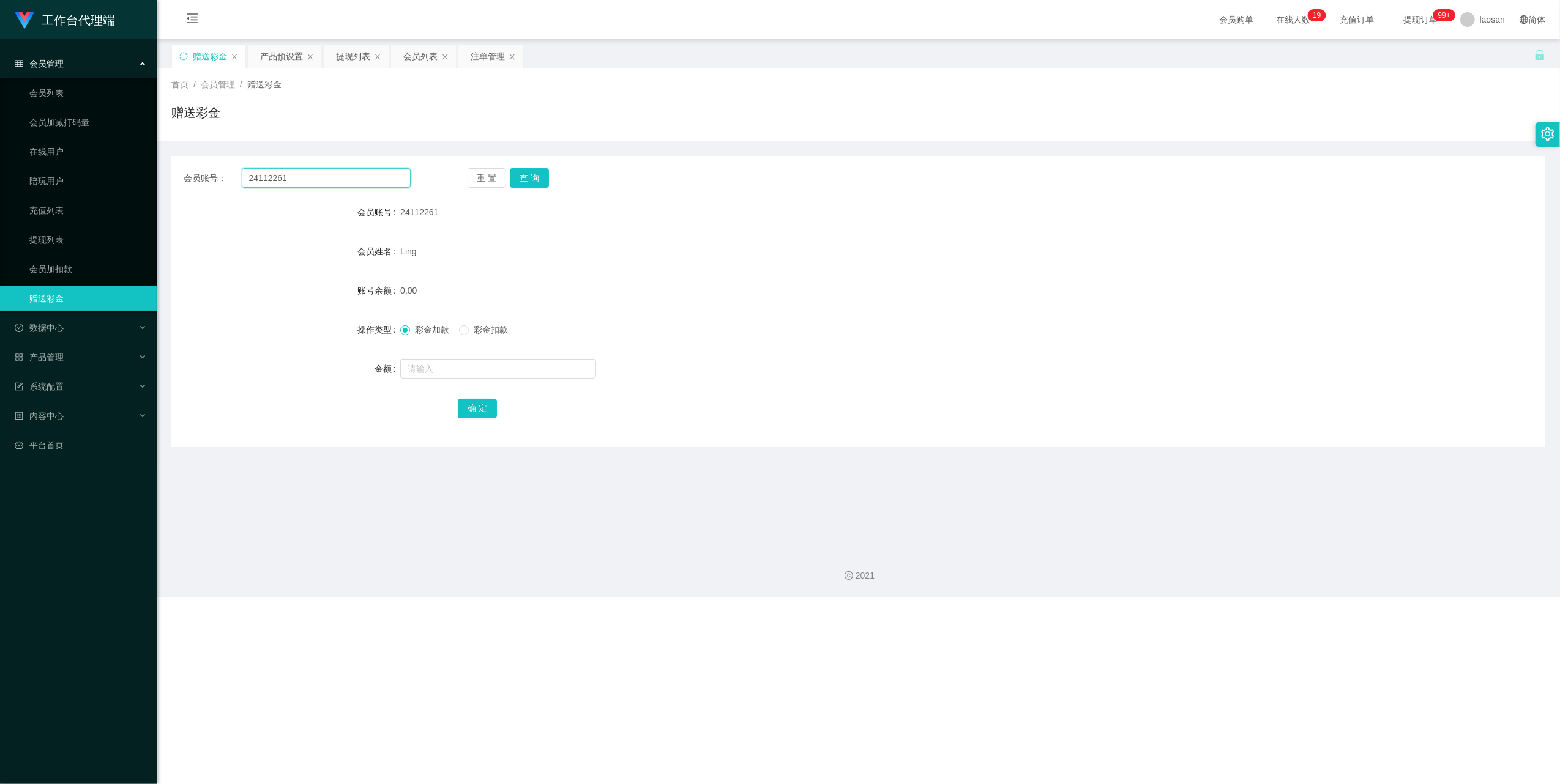
drag, startPoint x: 290, startPoint y: 174, endPoint x: 197, endPoint y: 156, distance: 94.7
click at [201, 156] on div "会员账号： 24112261 重 置 查 询 会员账号 24112261 会员姓名 [PERSON_NAME] 账号余额 0.00 操作类型 彩金加款 彩金扣…" at bounding box center [858, 301] width 1374 height 291
paste input "88232699"
type input "88232699"
click at [544, 174] on button "查 询" at bounding box center [530, 178] width 39 height 19
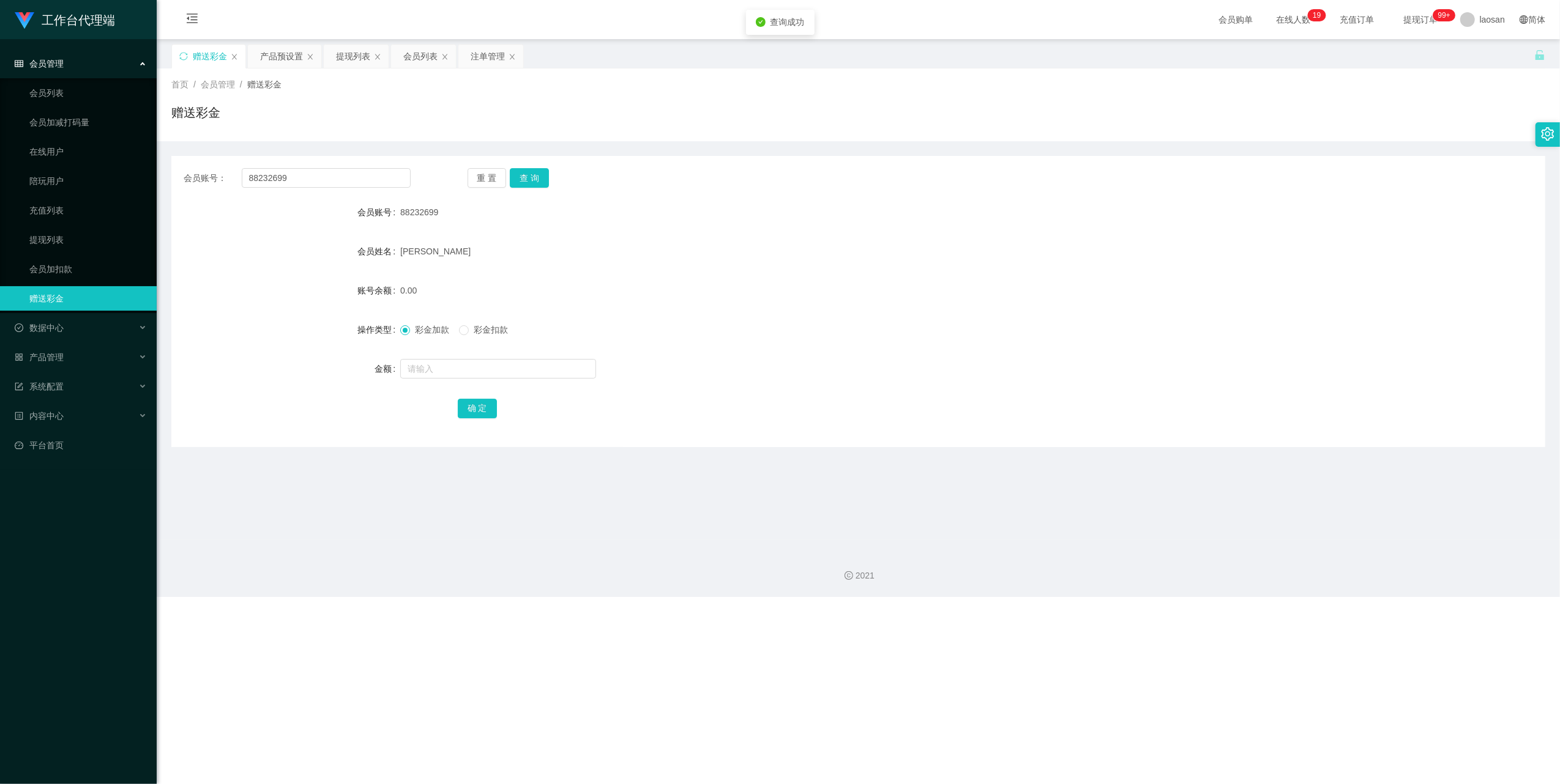
click at [495, 357] on div at bounding box center [801, 368] width 801 height 24
click at [502, 377] on input "text" at bounding box center [498, 368] width 195 height 19
type input "100"
click at [467, 407] on button "确 定" at bounding box center [477, 408] width 39 height 19
